Goal: Information Seeking & Learning: Learn about a topic

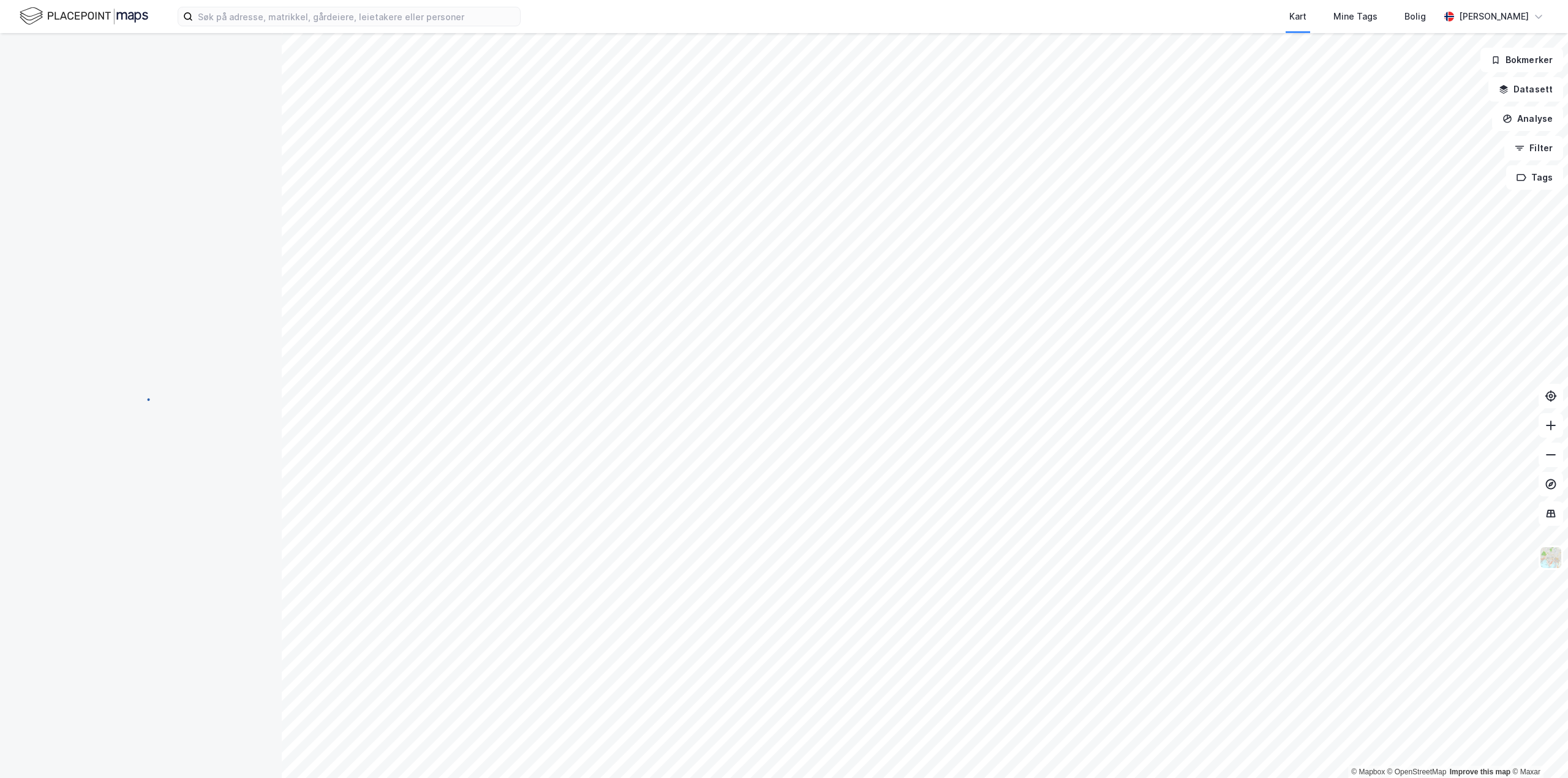
scroll to position [1129, 0]
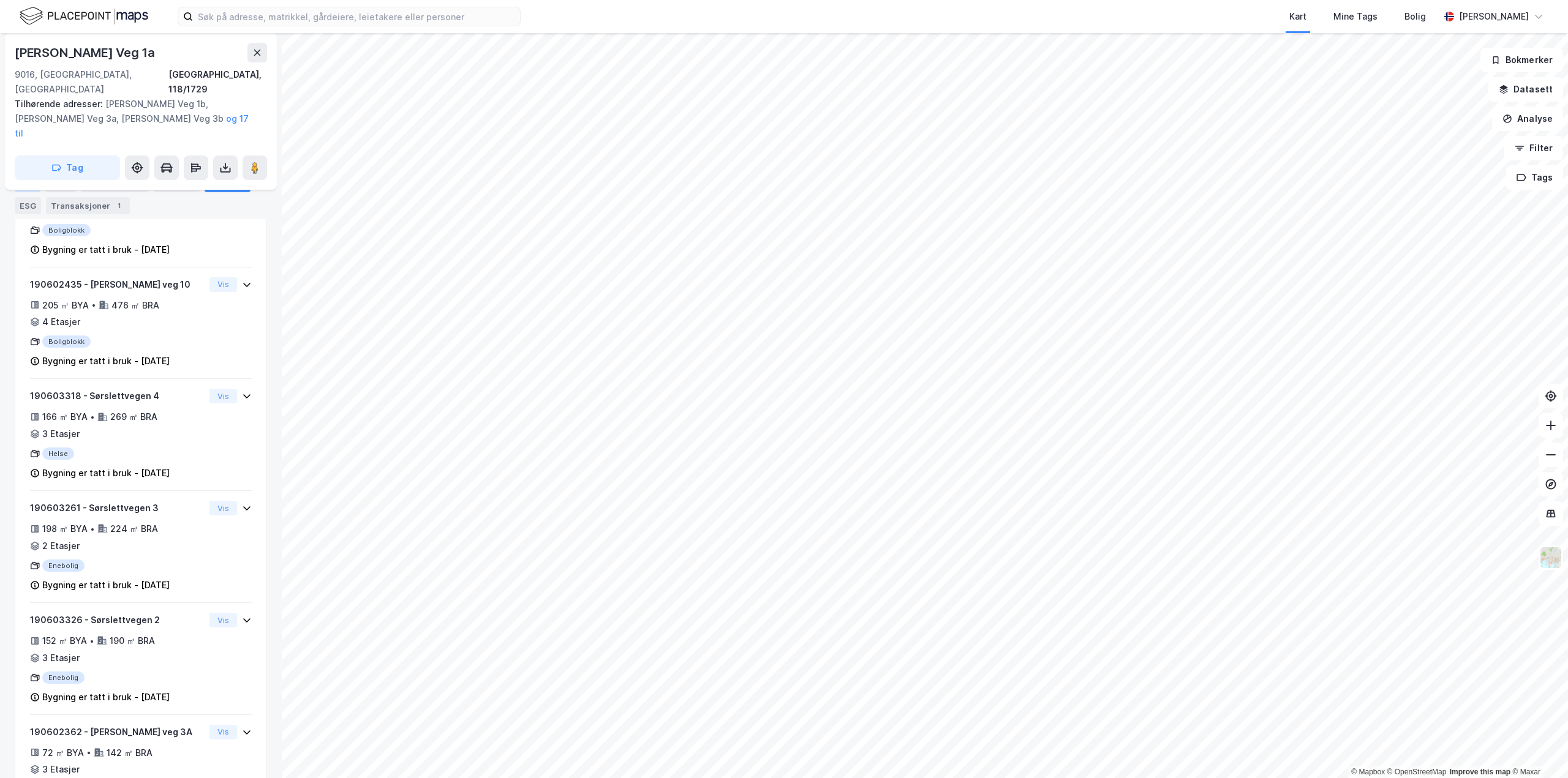
click at [30, 183] on div "Info" at bounding box center [27, 184] width 26 height 17
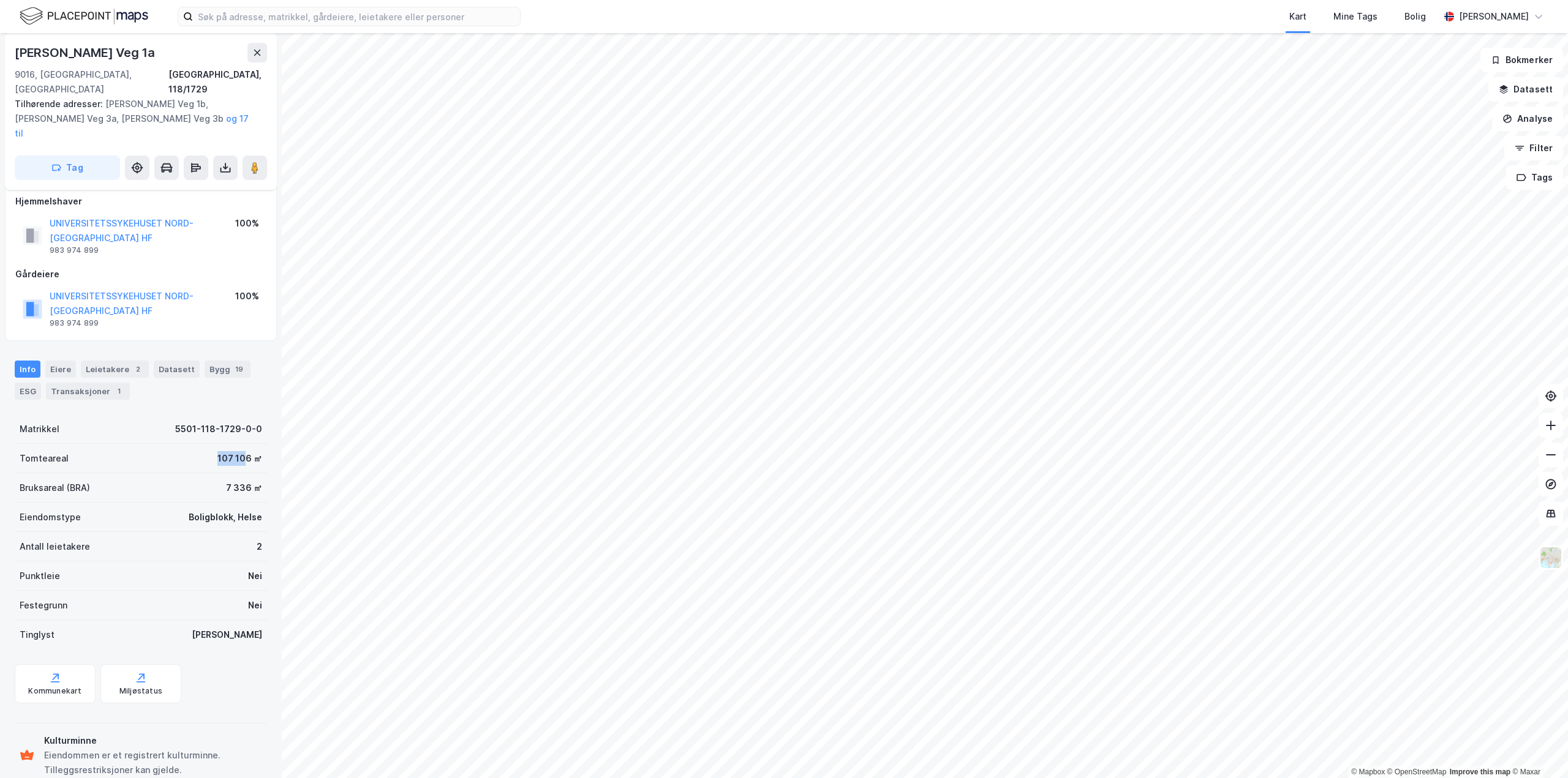
drag, startPoint x: 205, startPoint y: 429, endPoint x: 236, endPoint y: 432, distance: 31.1
click at [236, 444] on div "Tomteareal 107 106 ㎡" at bounding box center [141, 458] width 253 height 29
